Goal: Find specific page/section

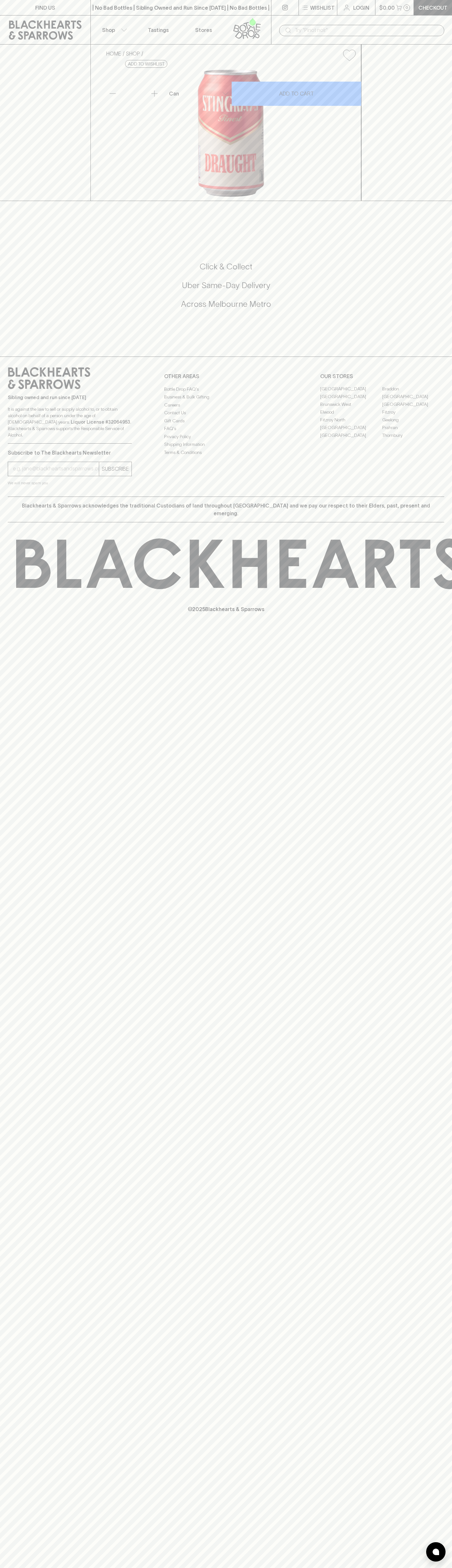
click at [57, 13] on link "FIND US" at bounding box center [45, 7] width 90 height 15
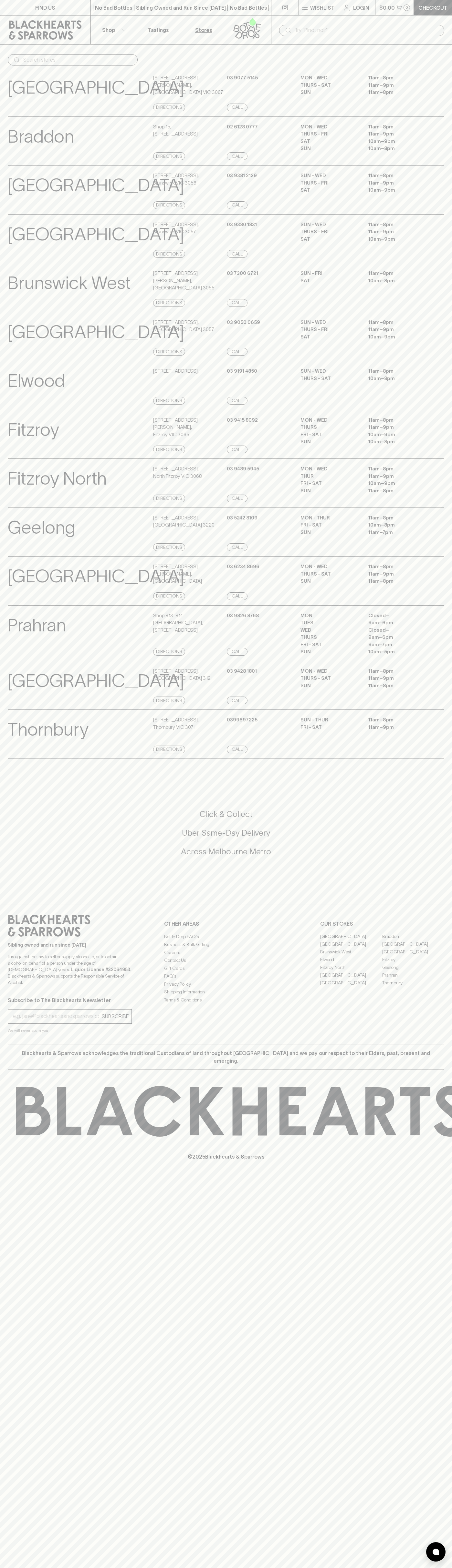
click at [358, 1567] on html "FIND US | No Bad Bottles | Sibling Owned and Run Since [DATE] | No Bad Bottles …" at bounding box center [226, 784] width 452 height 1568
click at [6, 1494] on div "FIND US | No Bad Bottles | Sibling Owned and Run Since [DATE] | No Bad Bottles …" at bounding box center [226, 784] width 452 height 1568
